Goal: Navigation & Orientation: Understand site structure

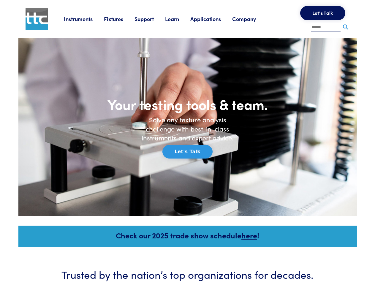
click at [187, 142] on h6 "Solve any texture analysis challenge with best-in-class instruments and expert …" at bounding box center [187, 128] width 101 height 27
click at [84, 19] on link "Instruments" at bounding box center [84, 18] width 40 height 7
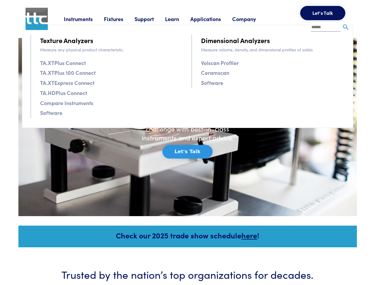
click at [120, 19] on link "Fixtures" at bounding box center [119, 18] width 31 height 7
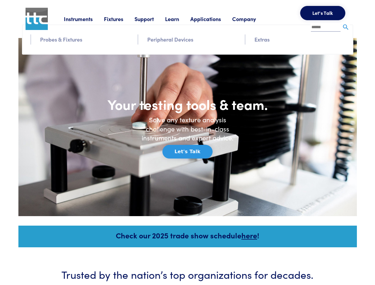
click at [151, 19] on link "Support" at bounding box center [149, 18] width 31 height 7
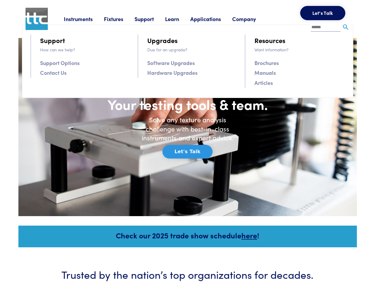
click at [179, 19] on link "Learn" at bounding box center [177, 18] width 25 height 7
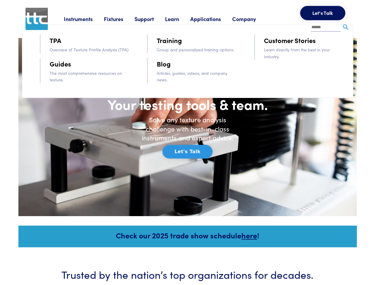
click at [213, 19] on link "Applications" at bounding box center [211, 18] width 42 height 7
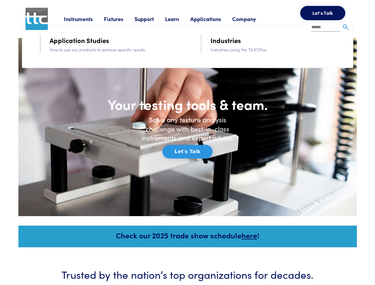
click at [252, 19] on link "Company" at bounding box center [249, 18] width 35 height 7
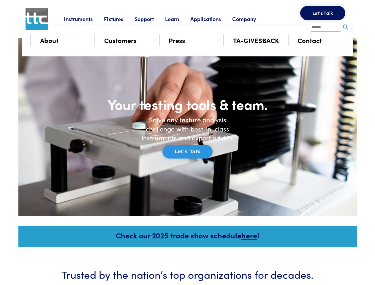
click at [322, 13] on button "Let's Talk" at bounding box center [322, 13] width 45 height 14
